Goal: Task Accomplishment & Management: Use online tool/utility

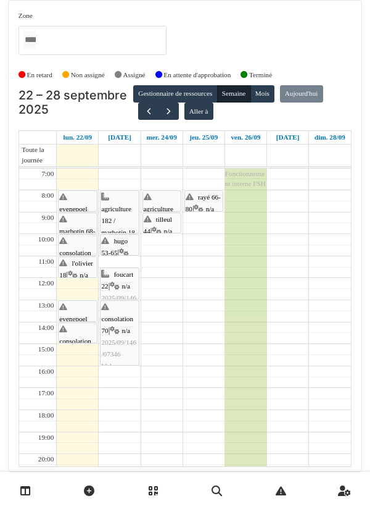
scroll to position [47, 0]
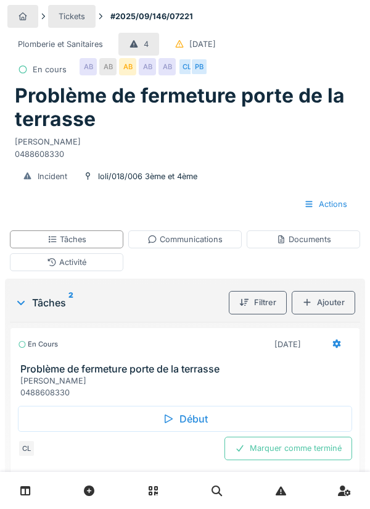
click at [177, 421] on div "Début" at bounding box center [185, 419] width 335 height 26
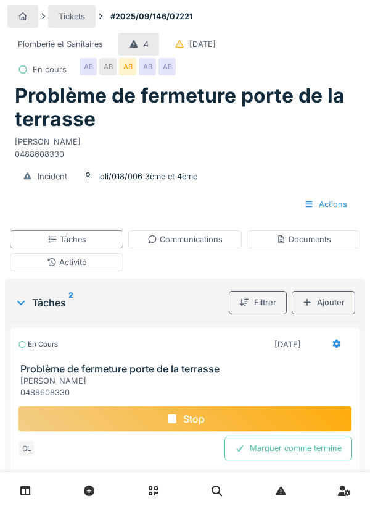
click at [370, 233] on div "Tickets #2025/09/146/07221 Plomberie et Sanitaires 4 20/09/2025 En cours AB AB …" at bounding box center [185, 366] width 370 height 732
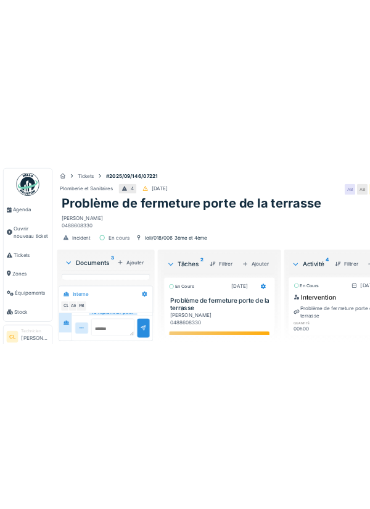
scroll to position [228, 0]
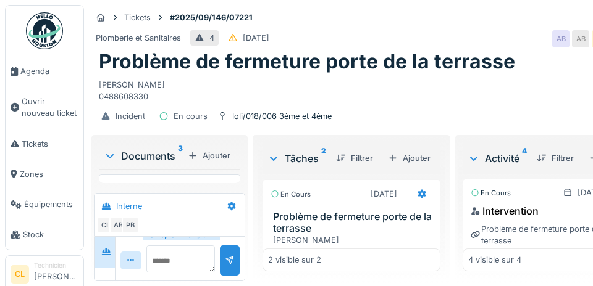
click at [216, 155] on div "Ajouter" at bounding box center [209, 156] width 52 height 17
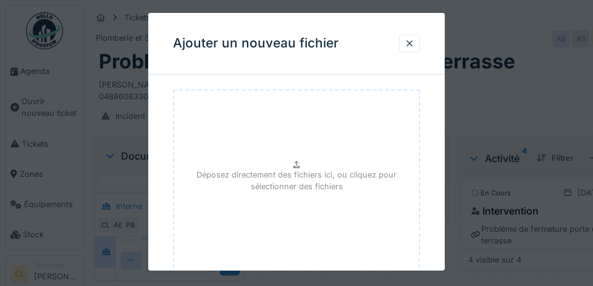
click at [299, 182] on p "Déposez directement des fichiers ici, ou cliquez pour sélectionner des fichiers" at bounding box center [296, 180] width 225 height 23
type input "**********"
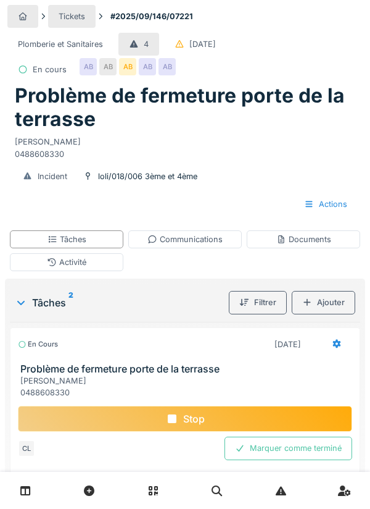
click at [283, 236] on icon at bounding box center [281, 239] width 6 height 8
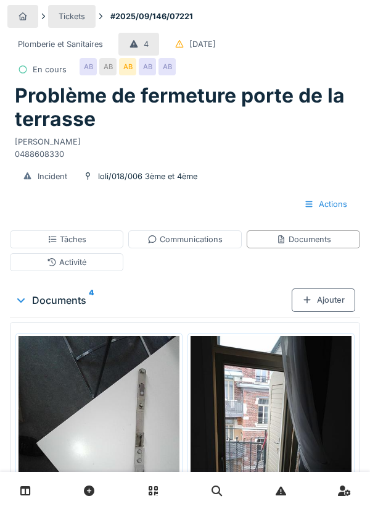
click at [71, 300] on div "Documents 4" at bounding box center [153, 300] width 277 height 15
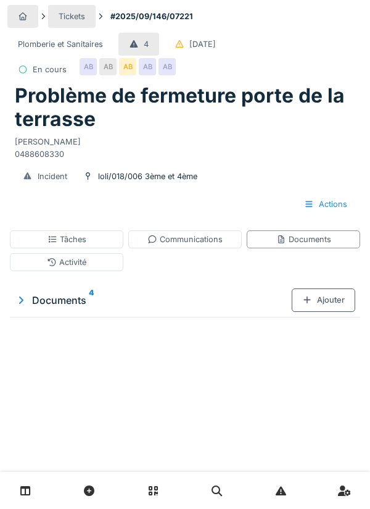
click at [76, 299] on div "Documents 4" at bounding box center [153, 300] width 277 height 15
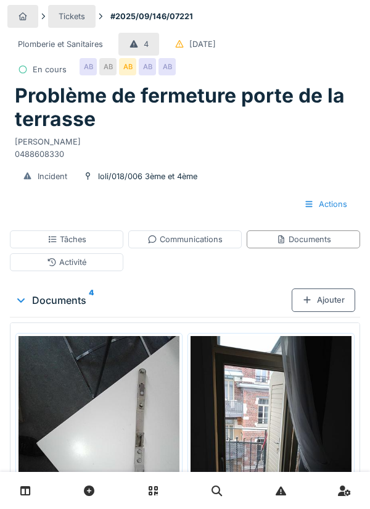
click at [125, 425] on img at bounding box center [99, 443] width 161 height 215
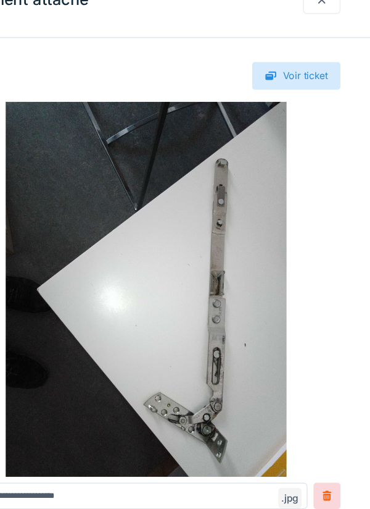
scroll to position [0, 0]
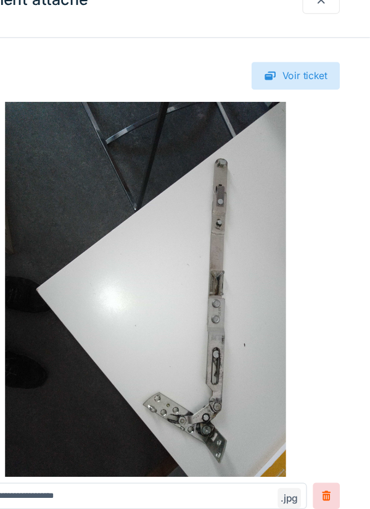
click at [342, 351] on img at bounding box center [185, 268] width 321 height 309
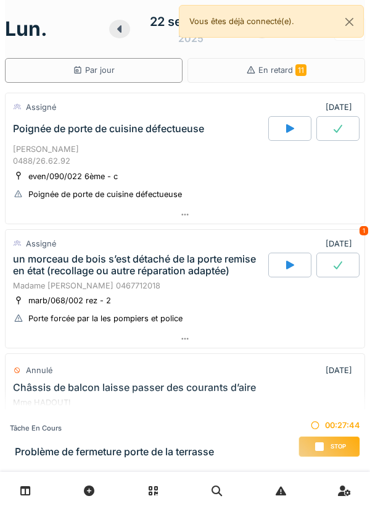
click at [226, 428] on div "Tâche en cours Problème de fermeture porte de la terrasse 00:27:44 Stop" at bounding box center [185, 440] width 370 height 62
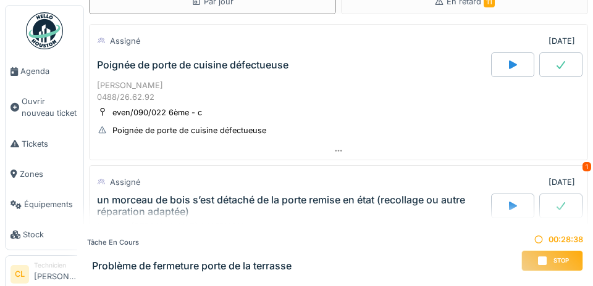
scroll to position [72, 0]
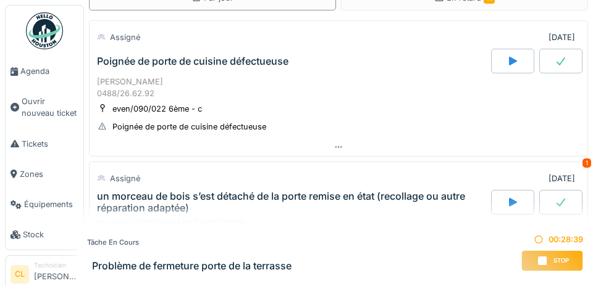
click at [338, 146] on icon at bounding box center [338, 147] width 7 height 2
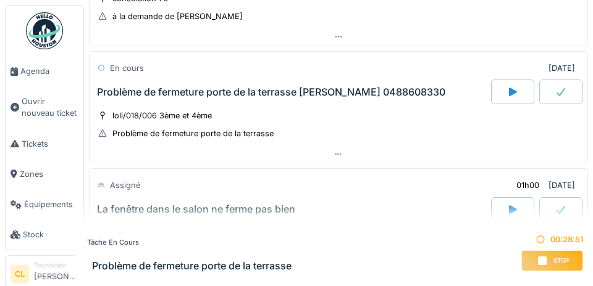
scroll to position [863, 0]
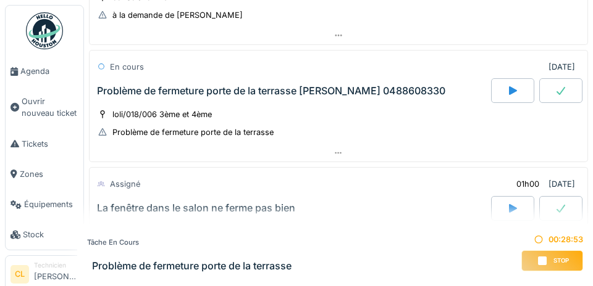
click at [338, 154] on icon at bounding box center [338, 154] width 7 height 2
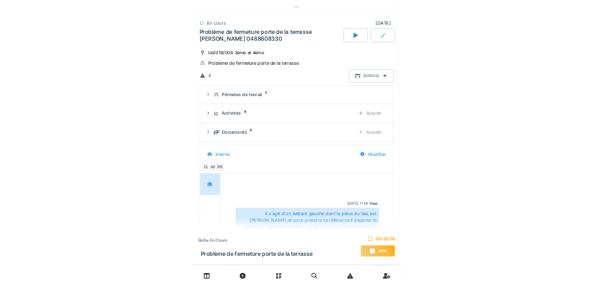
scroll to position [875, 0]
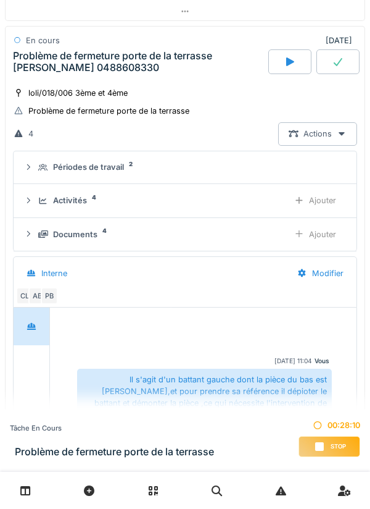
click at [323, 246] on div "Ajouter" at bounding box center [315, 234] width 63 height 23
click at [324, 246] on div "Ajouter" at bounding box center [315, 234] width 63 height 23
click at [307, 246] on div "Ajouter" at bounding box center [315, 234] width 63 height 23
click at [309, 246] on div "Ajouter" at bounding box center [315, 234] width 63 height 23
click at [312, 246] on div "Ajouter" at bounding box center [315, 234] width 63 height 23
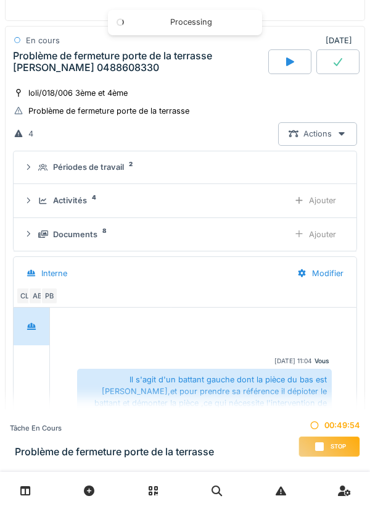
click at [312, 246] on div "Ajouter" at bounding box center [315, 234] width 63 height 23
click at [322, 246] on div "Ajouter" at bounding box center [315, 234] width 63 height 23
click at [320, 246] on div "Ajouter" at bounding box center [315, 234] width 63 height 23
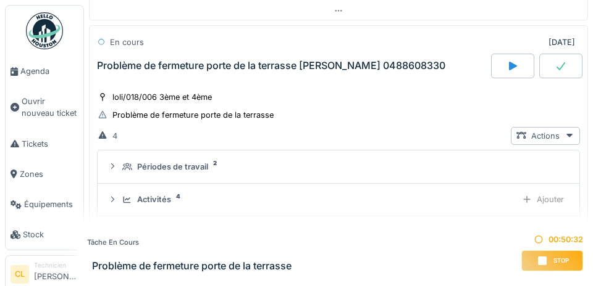
scroll to position [887, 0]
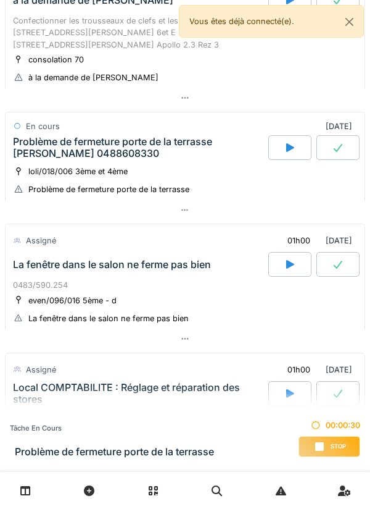
scroll to position [652, 0]
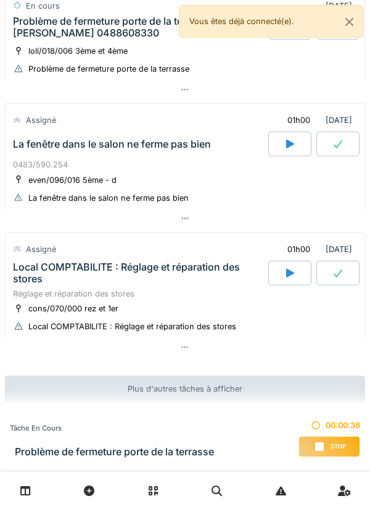
click at [179, 425] on div "Tâche en cours" at bounding box center [112, 428] width 204 height 10
click at [181, 401] on div "Plus d'autres tâches à afficher" at bounding box center [185, 388] width 361 height 27
click at [227, 69] on div "loli/018/006 3ème et 4ème Problème de fermeture porte de la terrasse" at bounding box center [185, 59] width 345 height 31
click at [189, 93] on div at bounding box center [185, 90] width 361 height 18
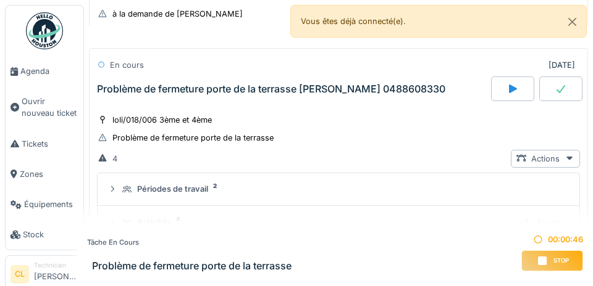
scroll to position [617, 0]
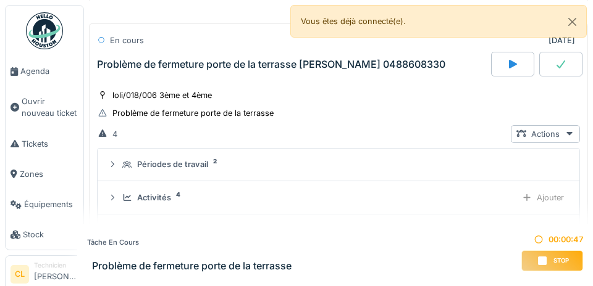
click at [38, 77] on span "Agenda" at bounding box center [49, 71] width 58 height 12
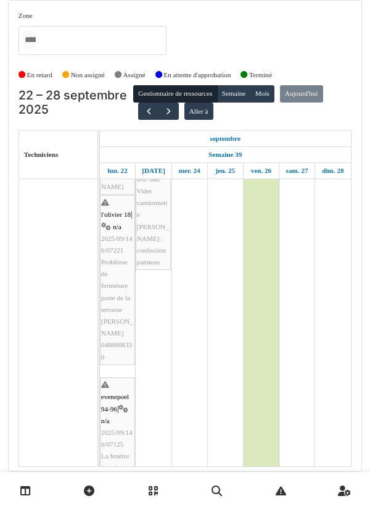
scroll to position [484, 0]
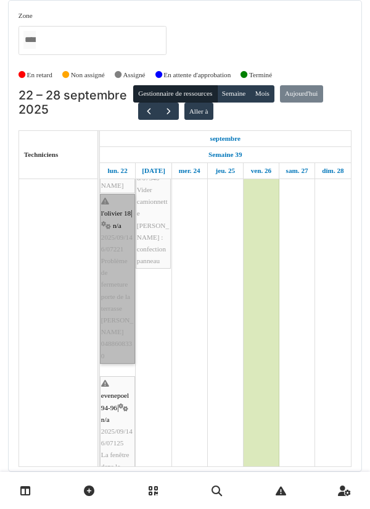
click at [116, 272] on link "l'olivier 18 | n/a 2025/09/146/07221 Problème de fermeture porte de la terrasse…" at bounding box center [117, 279] width 35 height 170
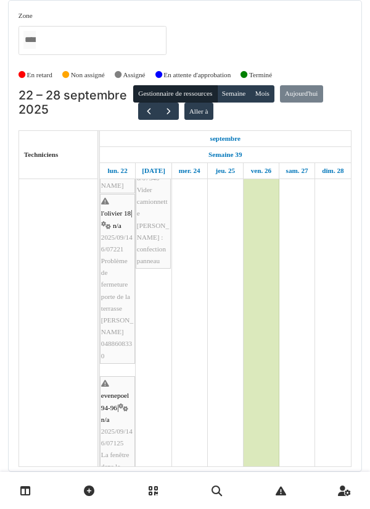
scroll to position [0, 0]
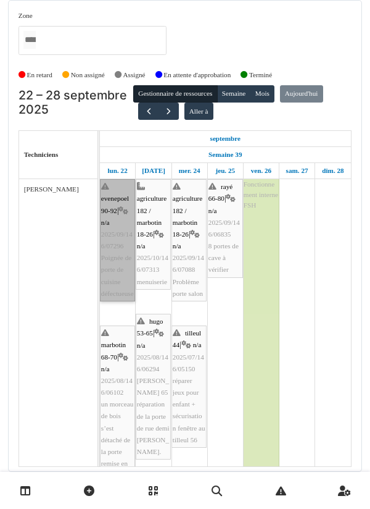
click at [112, 237] on link "evenepoel 90-92 | n/a 2025/09/146/07296 Poignée de porte de cuisine défectueuse" at bounding box center [117, 240] width 35 height 122
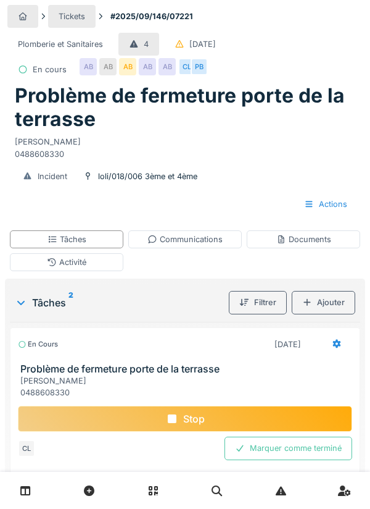
click at [193, 241] on div "Communications" at bounding box center [185, 239] width 75 height 12
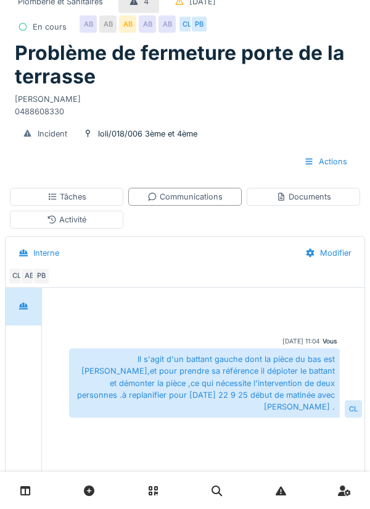
scroll to position [74, 0]
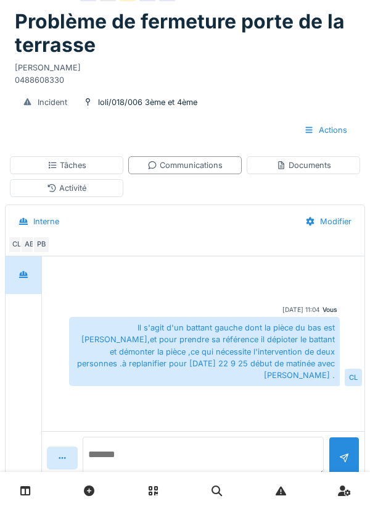
click at [143, 476] on textarea at bounding box center [203, 457] width 241 height 40
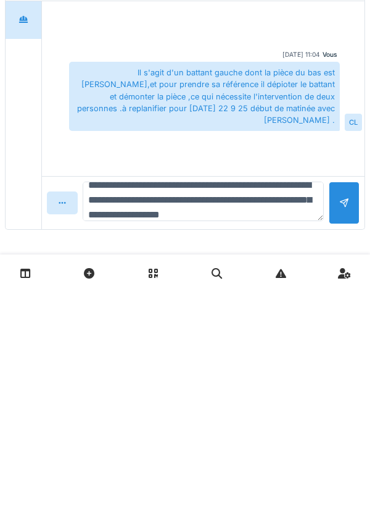
scroll to position [29, 0]
type textarea "**********"
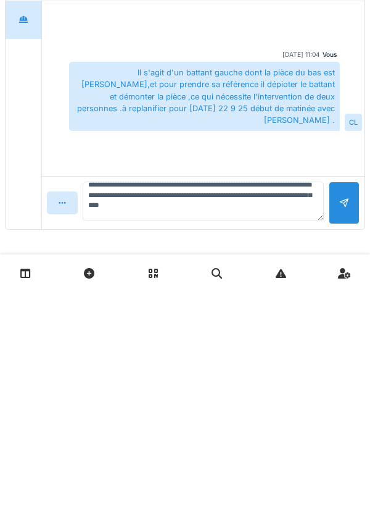
click at [336, 426] on div at bounding box center [344, 420] width 31 height 43
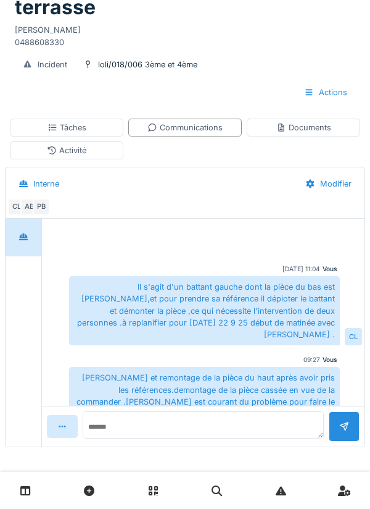
scroll to position [3, 0]
click at [70, 130] on div "Tâches" at bounding box center [67, 128] width 39 height 12
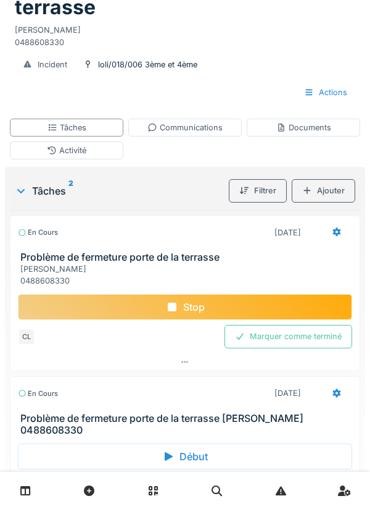
click at [182, 308] on div "Stop" at bounding box center [185, 307] width 335 height 26
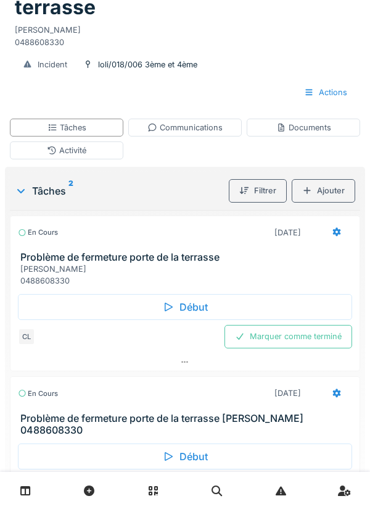
click at [194, 125] on div "Communications" at bounding box center [185, 128] width 75 height 12
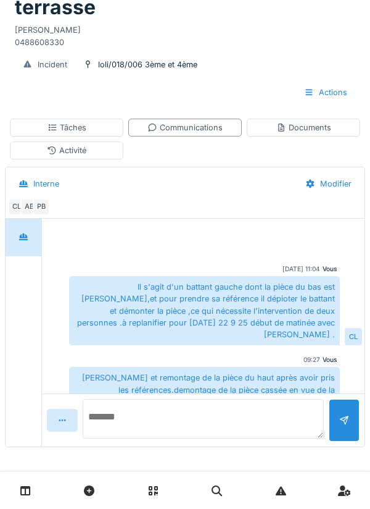
click at [148, 422] on textarea at bounding box center [203, 419] width 241 height 40
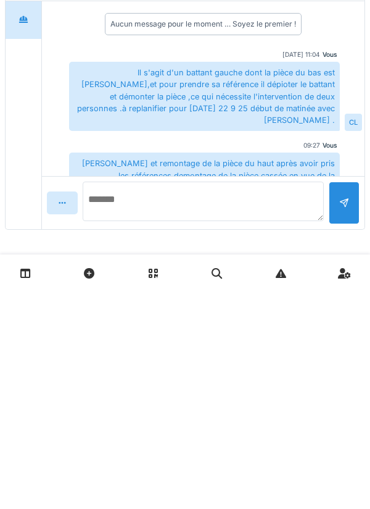
scroll to position [15, 0]
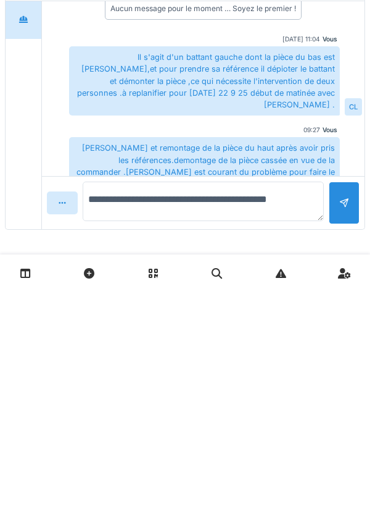
type textarea "**********"
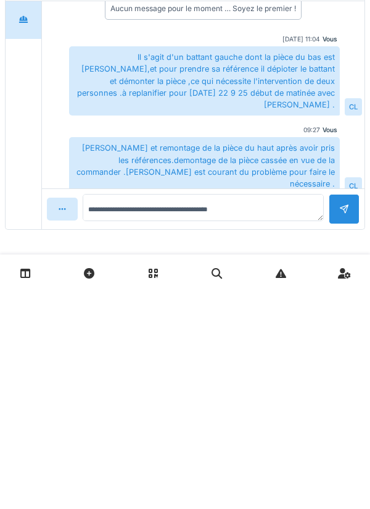
click at [345, 428] on div at bounding box center [344, 426] width 31 height 30
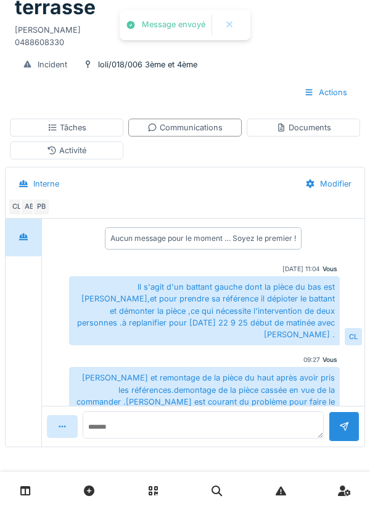
scroll to position [47, 0]
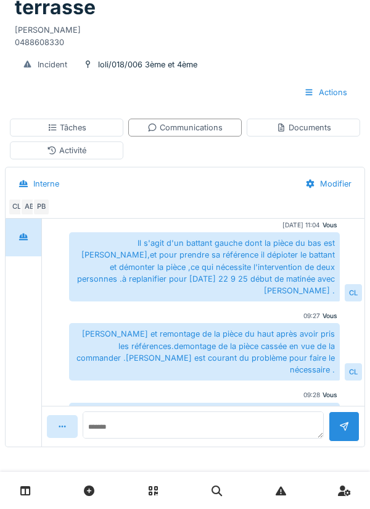
click at [72, 130] on div "Tâches" at bounding box center [67, 128] width 39 height 12
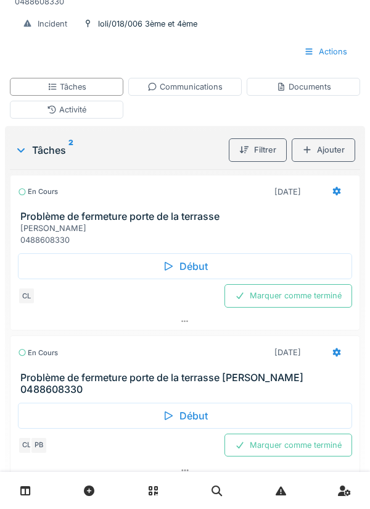
scroll to position [153, 0]
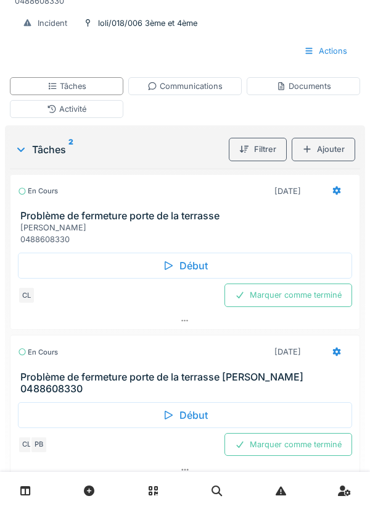
click at [333, 359] on div at bounding box center [337, 351] width 31 height 23
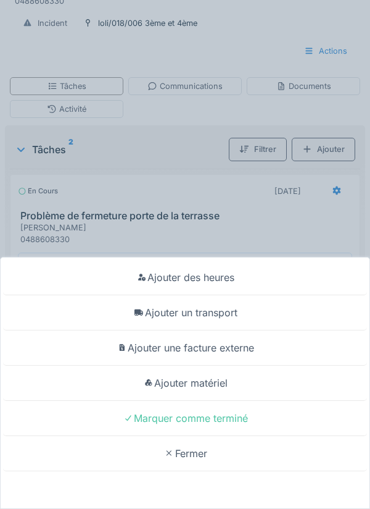
click at [227, 330] on div "Ajouter un transport" at bounding box center [185, 312] width 364 height 35
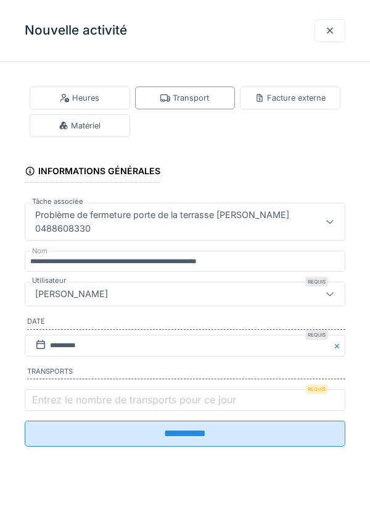
click at [64, 400] on label "Entrez le nombre de transports pour ce jour" at bounding box center [134, 399] width 209 height 15
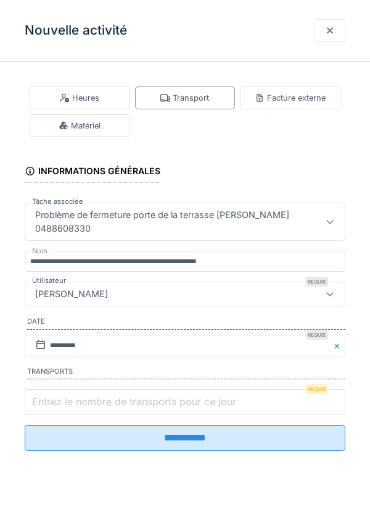
click at [64, 400] on input "Entrez le nombre de transports pour ce jour" at bounding box center [185, 402] width 321 height 26
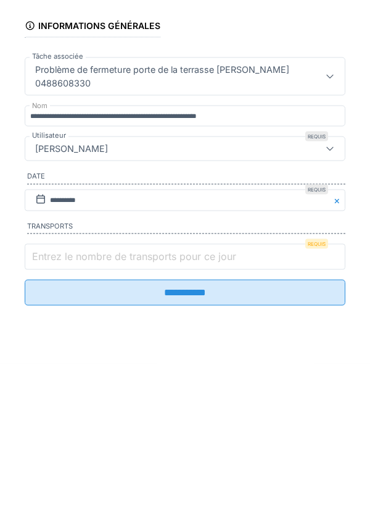
scroll to position [164, 0]
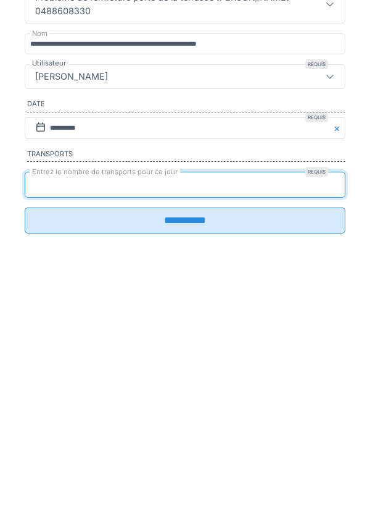
type input "*"
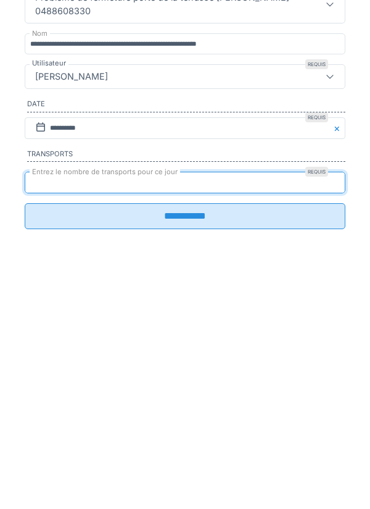
click at [193, 445] on input "**********" at bounding box center [185, 433] width 321 height 26
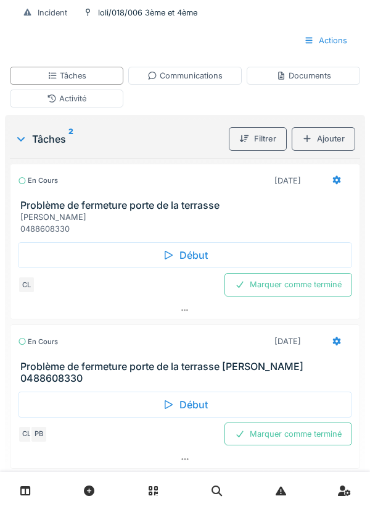
click at [289, 284] on div "Marquer comme terminé" at bounding box center [289, 284] width 128 height 23
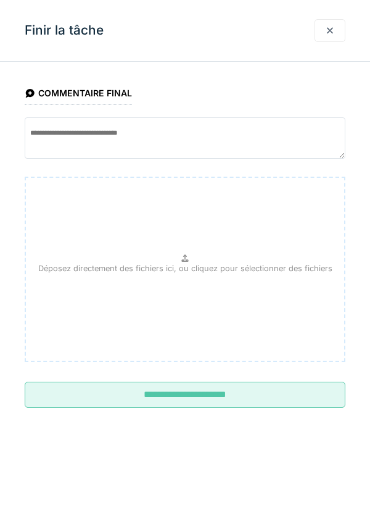
click at [189, 395] on input "**********" at bounding box center [185, 395] width 321 height 26
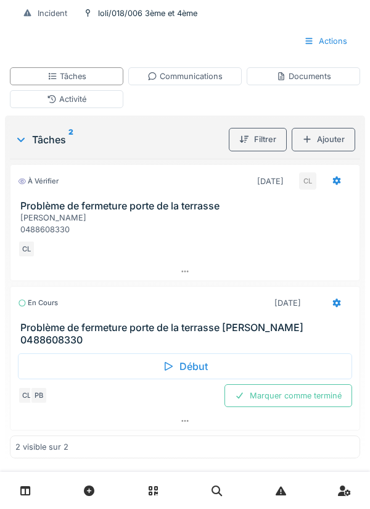
scroll to position [0, 0]
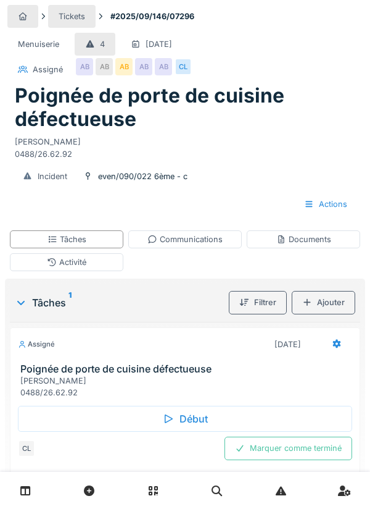
click at [190, 420] on div "Début" at bounding box center [185, 419] width 335 height 26
